Goal: Information Seeking & Learning: Understand process/instructions

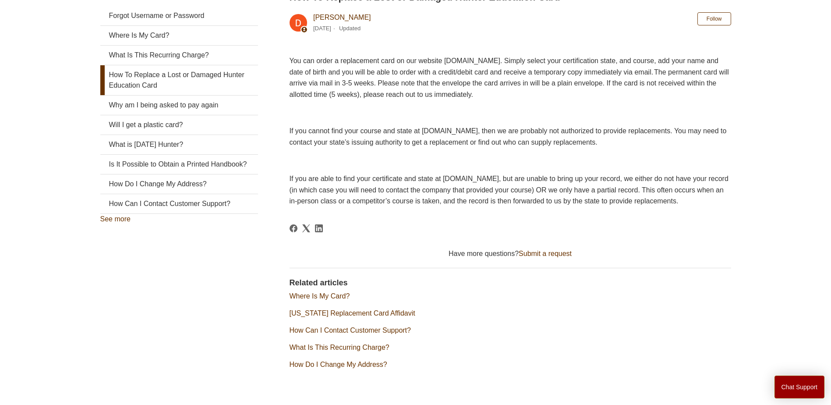
scroll to position [219, 0]
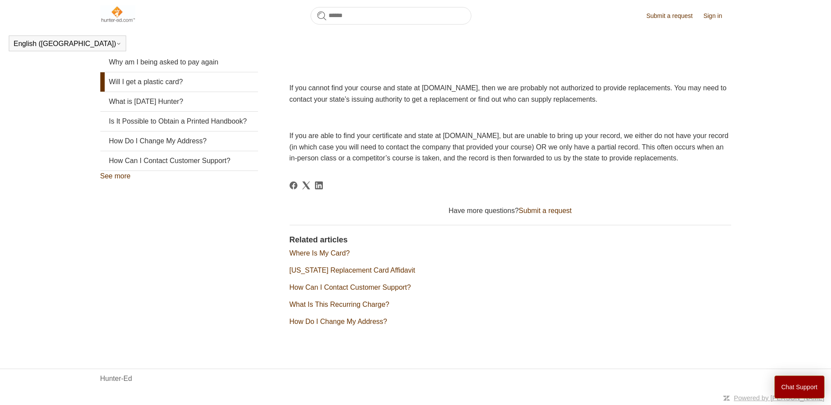
click at [156, 72] on link "Will I get a plastic card?" at bounding box center [179, 81] width 158 height 19
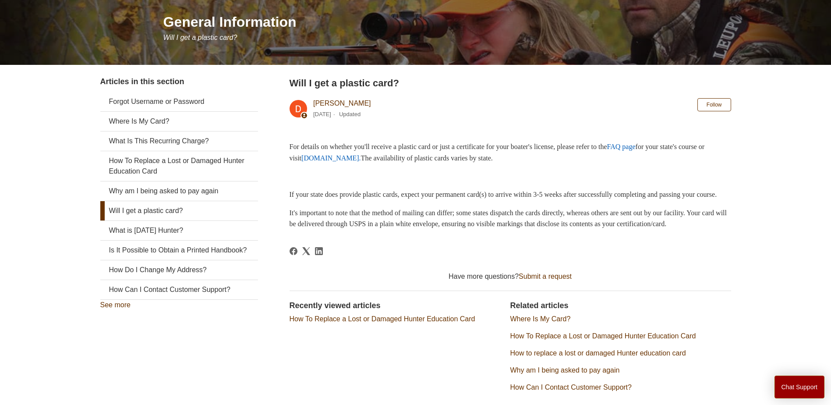
scroll to position [44, 0]
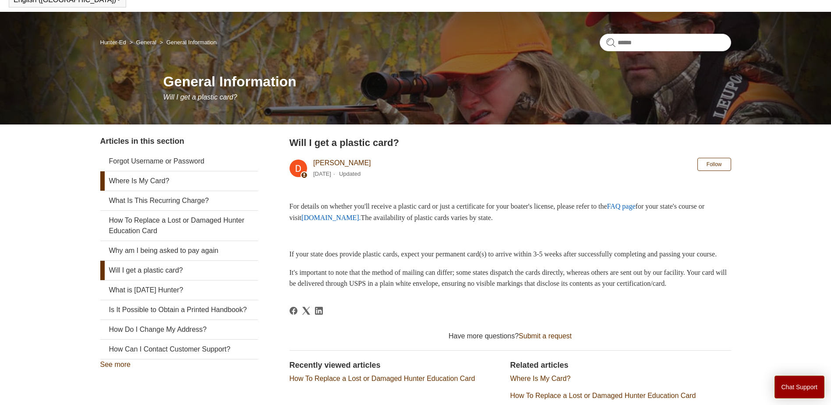
click at [160, 184] on link "Where Is My Card?" at bounding box center [179, 180] width 158 height 19
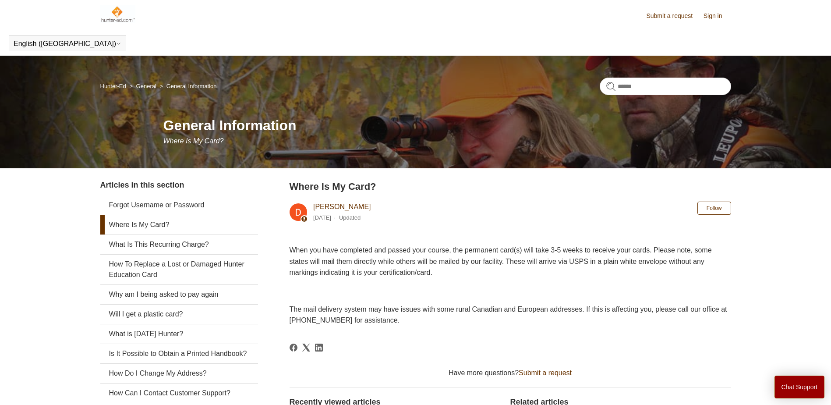
click at [116, 19] on img at bounding box center [118, 14] width 36 height 18
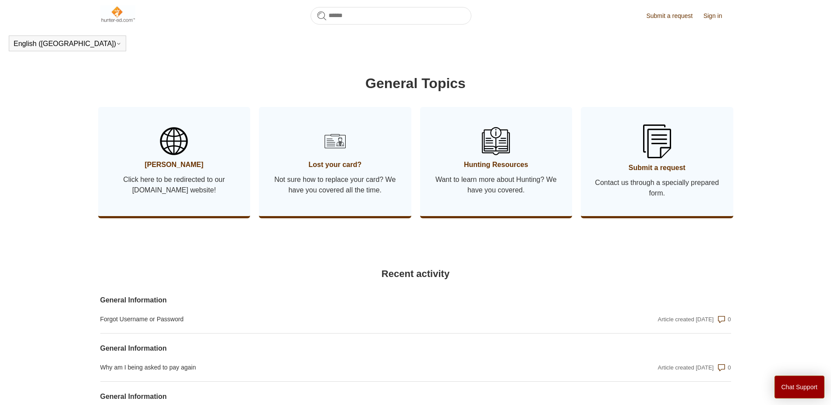
scroll to position [458, 0]
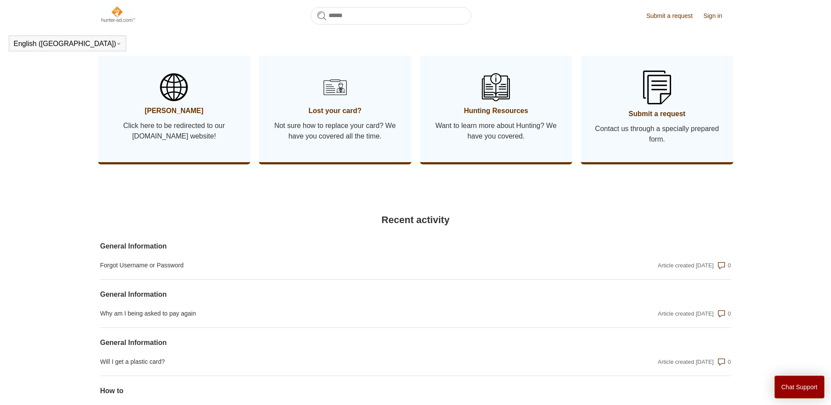
click at [330, 103] on img at bounding box center [335, 87] width 31 height 31
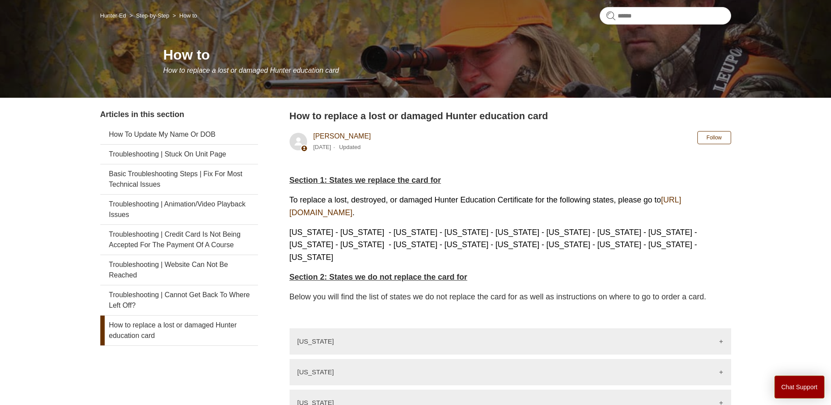
scroll to position [88, 0]
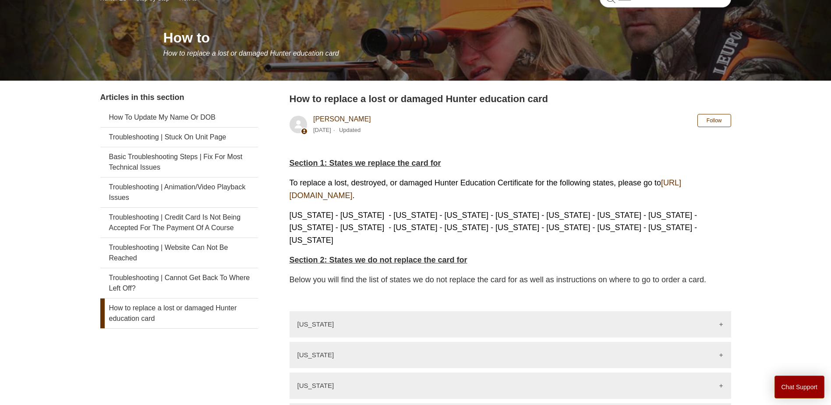
click at [349, 192] on link "https://ilostmycard.com/" at bounding box center [486, 188] width 392 height 21
